Goal: Task Accomplishment & Management: Use online tool/utility

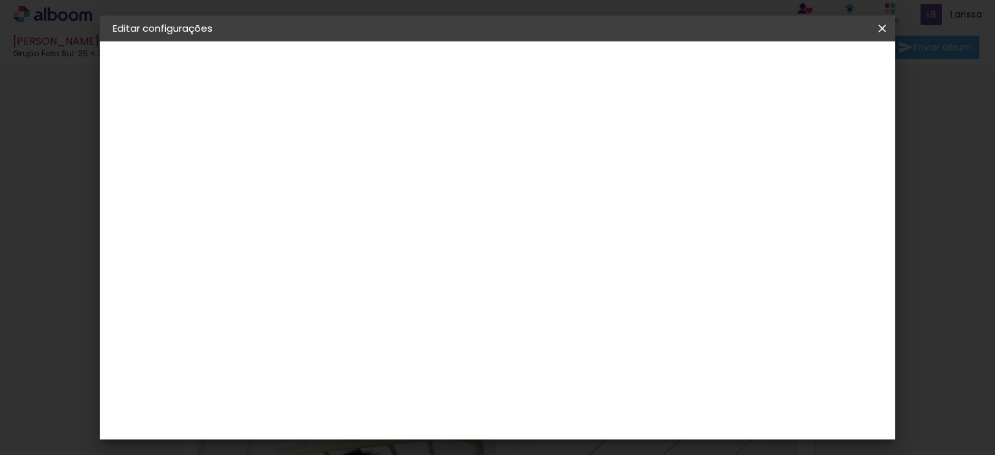
drag, startPoint x: 98, startPoint y: 79, endPoint x: 583, endPoint y: 45, distance: 486.3
click at [98, 79] on iron-overlay-backdrop at bounding box center [497, 227] width 995 height 455
click at [878, 26] on iron-icon at bounding box center [882, 28] width 16 height 13
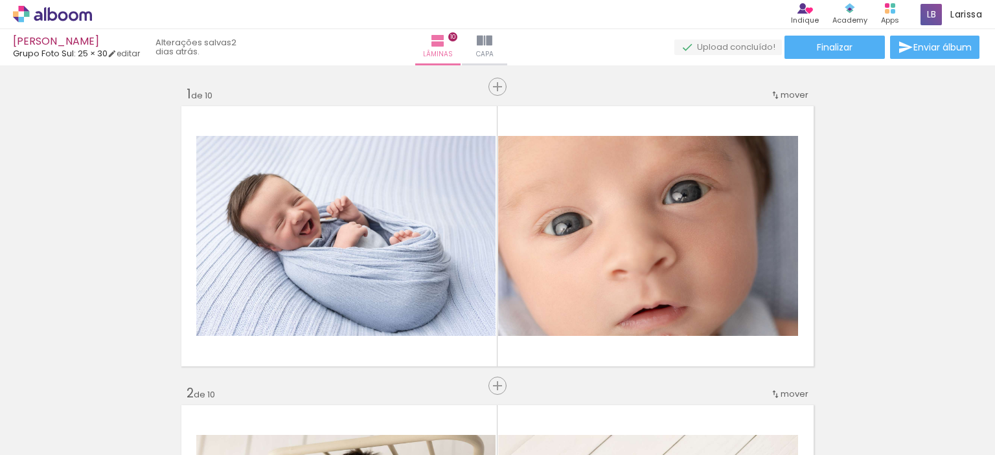
click at [76, 17] on icon at bounding box center [74, 16] width 10 height 10
